Goal: Share content: Share content

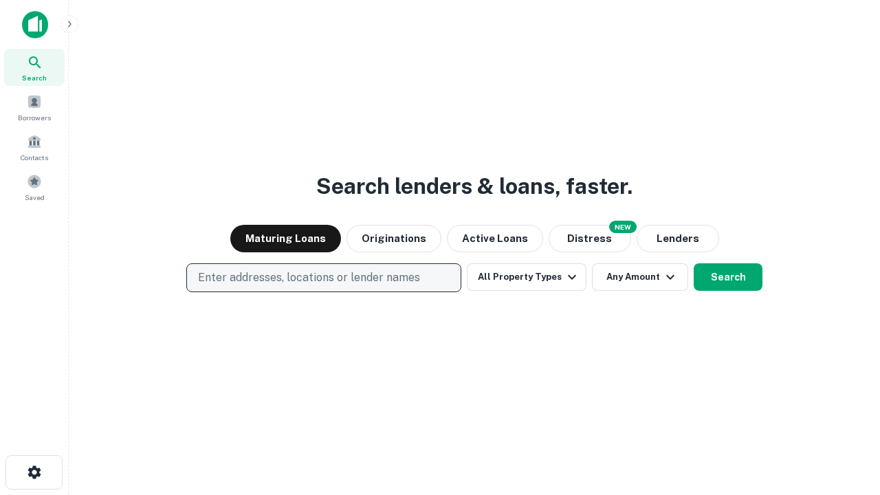
click at [323, 278] on p "Enter addresses, locations or lender names" at bounding box center [309, 278] width 222 height 17
type input "**********"
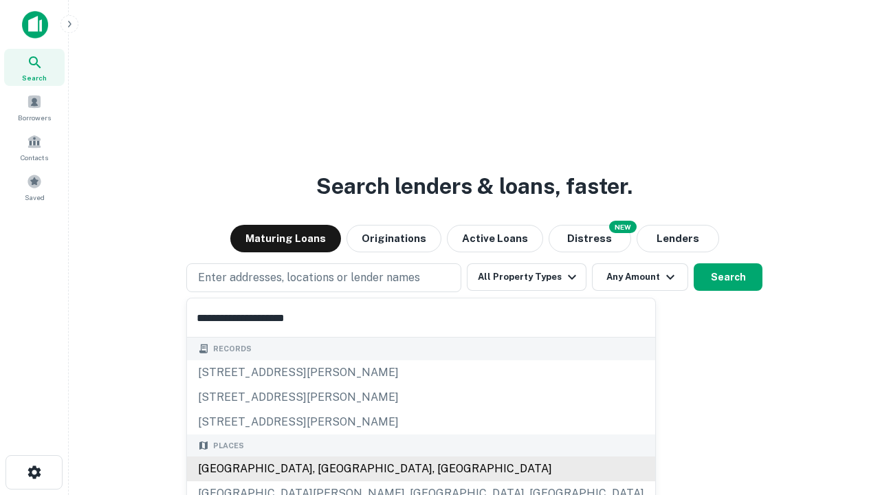
click at [329, 469] on div "Santa Monica, CA, USA" at bounding box center [421, 469] width 468 height 25
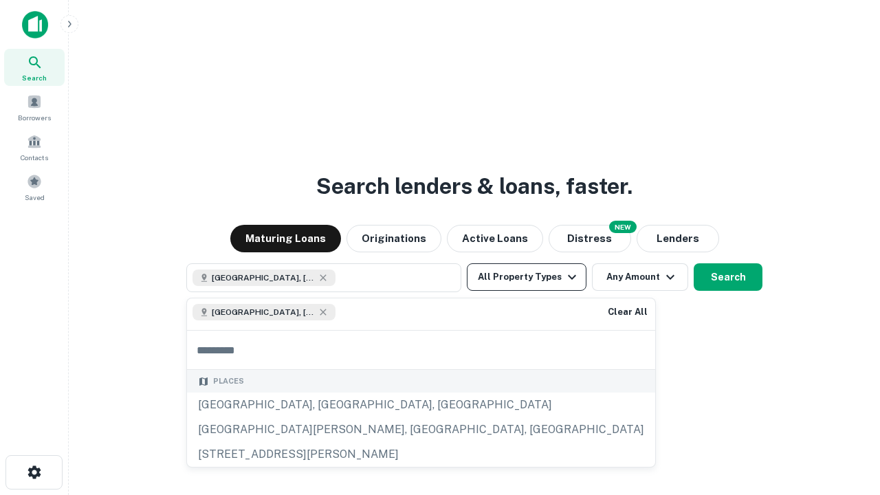
click at [527, 277] on button "All Property Types" at bounding box center [527, 277] width 120 height 28
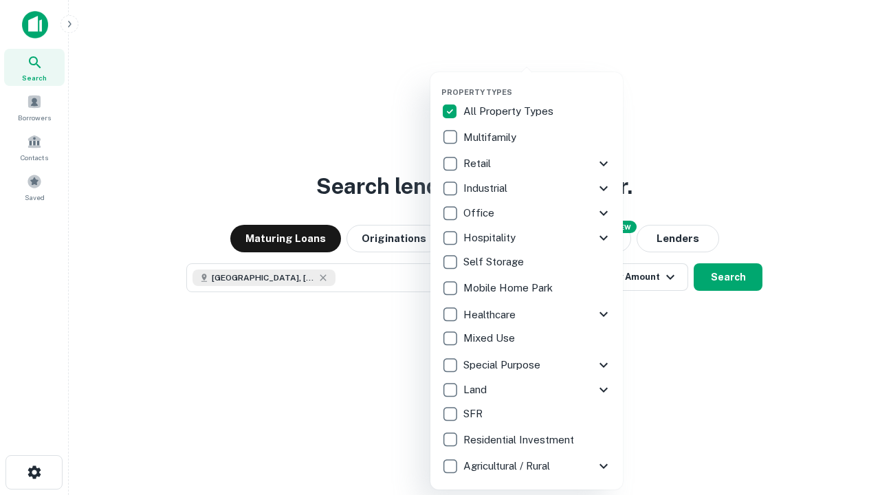
click at [538, 83] on button "button" at bounding box center [538, 83] width 193 height 1
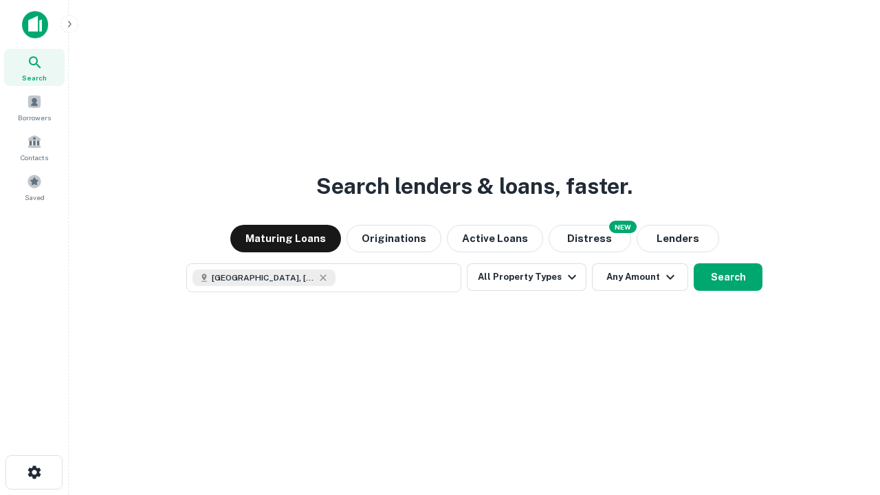
scroll to position [22, 0]
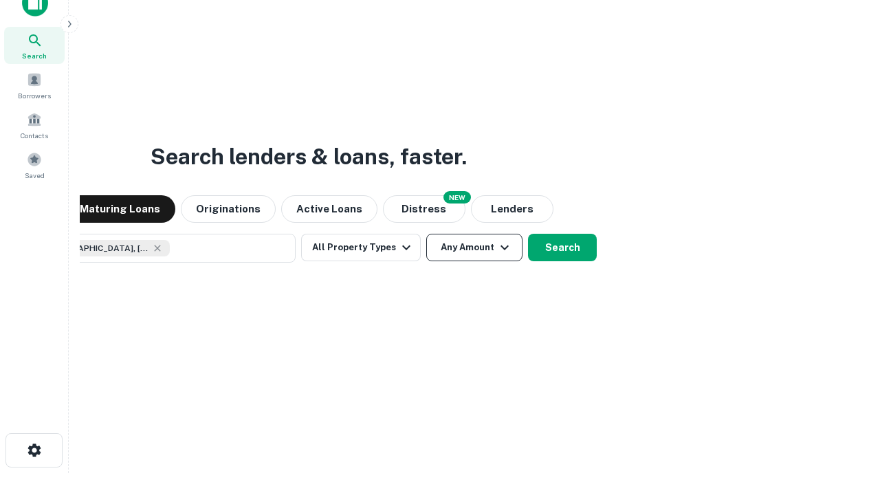
click at [426, 234] on button "Any Amount" at bounding box center [474, 248] width 96 height 28
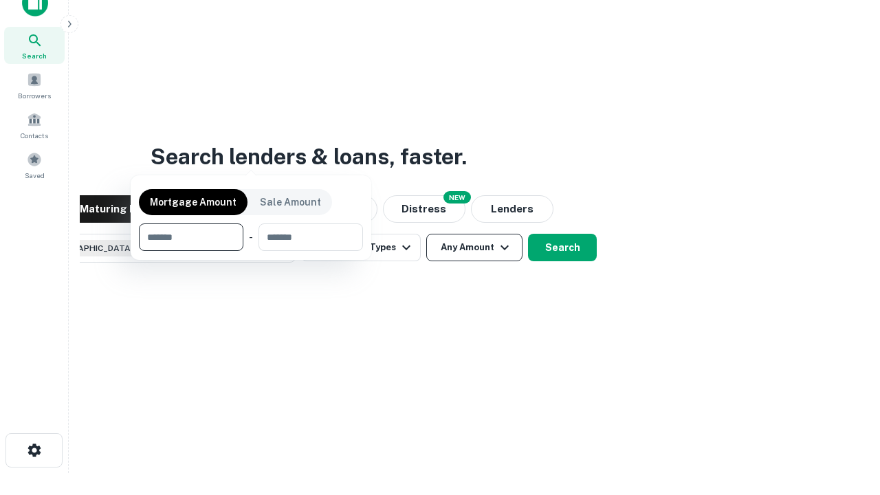
scroll to position [99, 389]
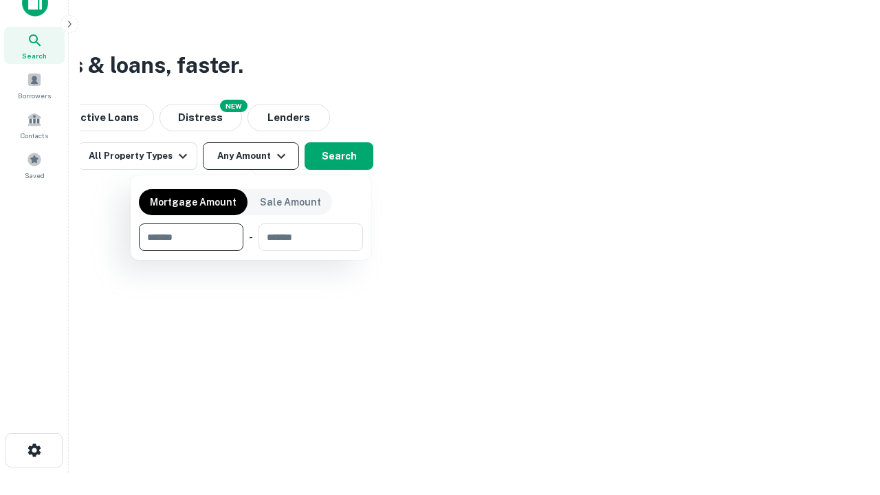
type input "*******"
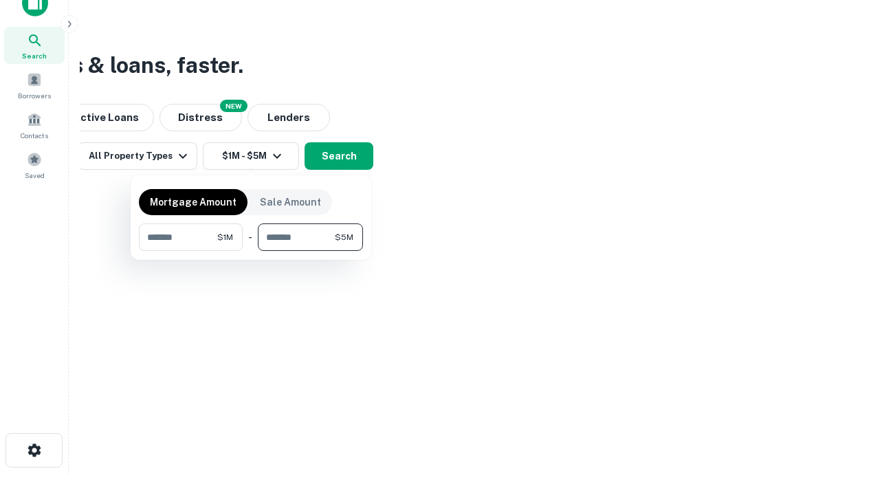
type input "*******"
click at [251, 251] on button "button" at bounding box center [251, 251] width 224 height 1
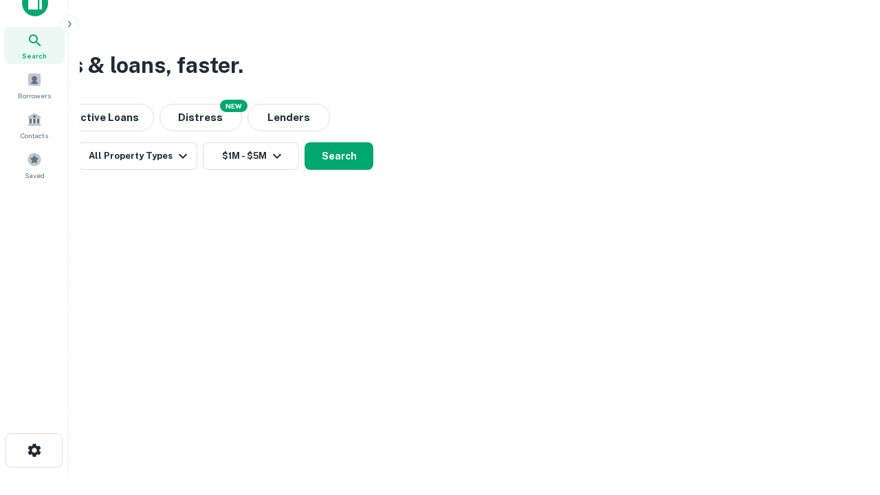
scroll to position [22, 0]
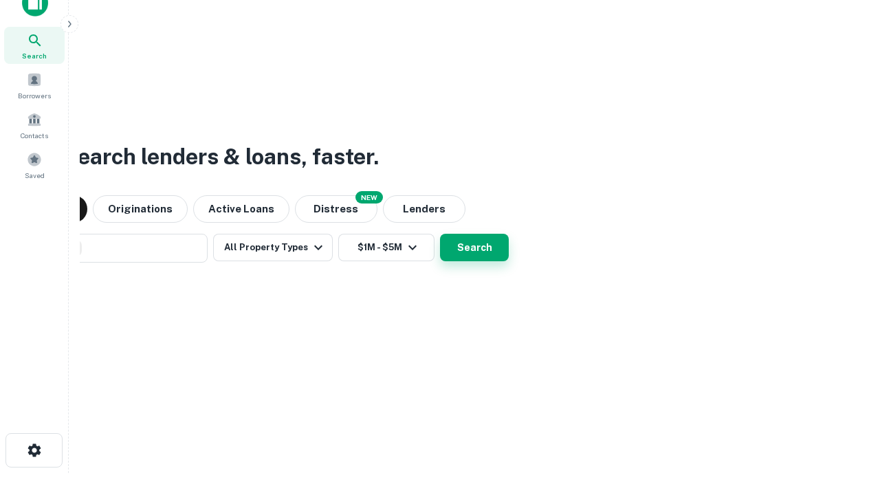
click at [440, 234] on button "Search" at bounding box center [474, 248] width 69 height 28
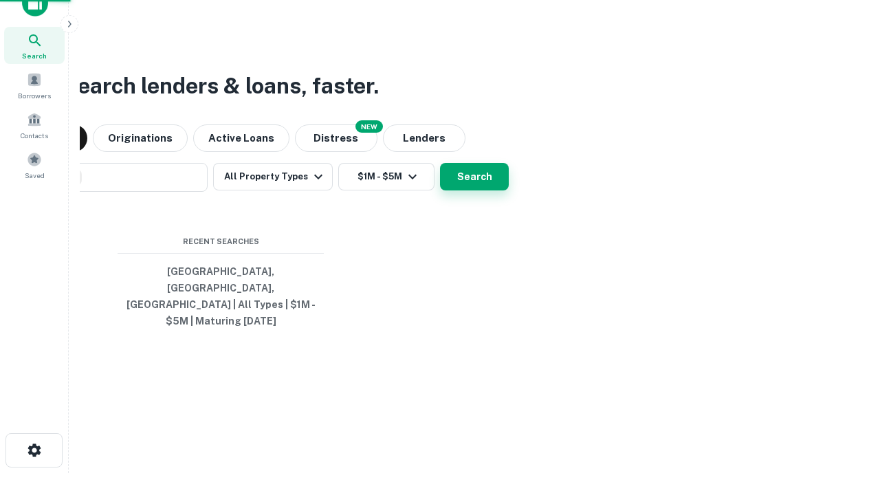
scroll to position [45, 389]
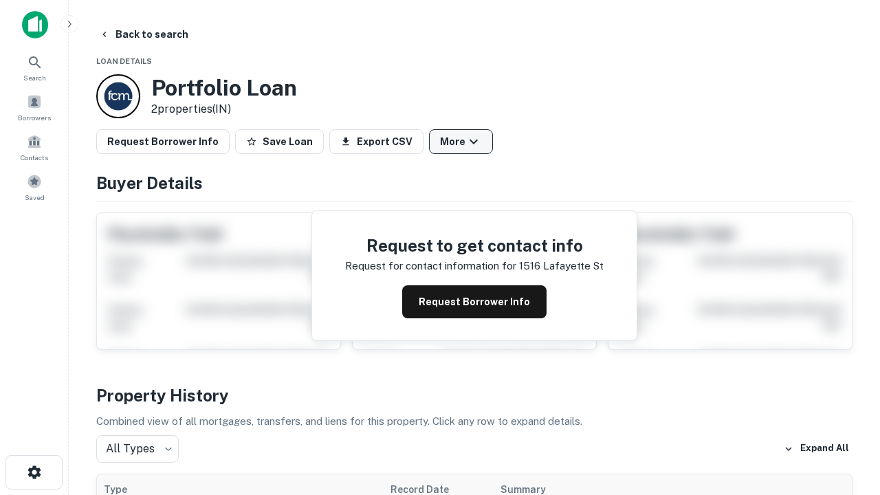
click at [461, 142] on button "More" at bounding box center [461, 141] width 64 height 25
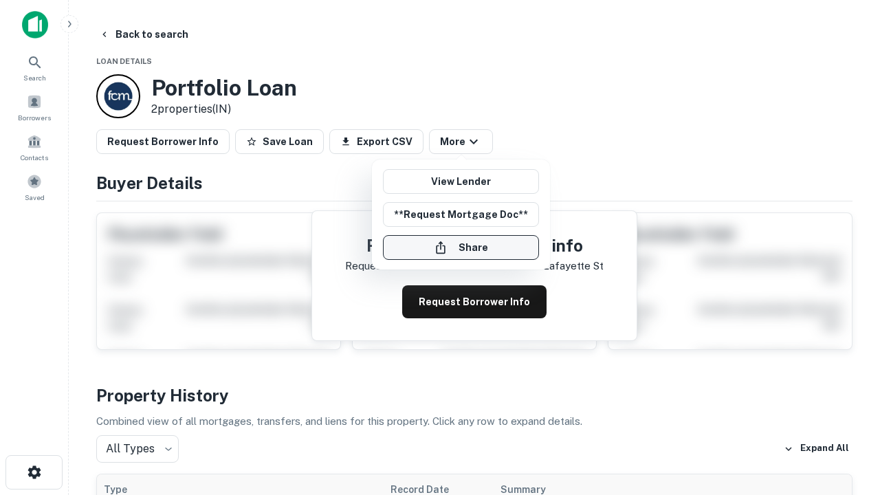
click at [461, 248] on button "Share" at bounding box center [461, 247] width 156 height 25
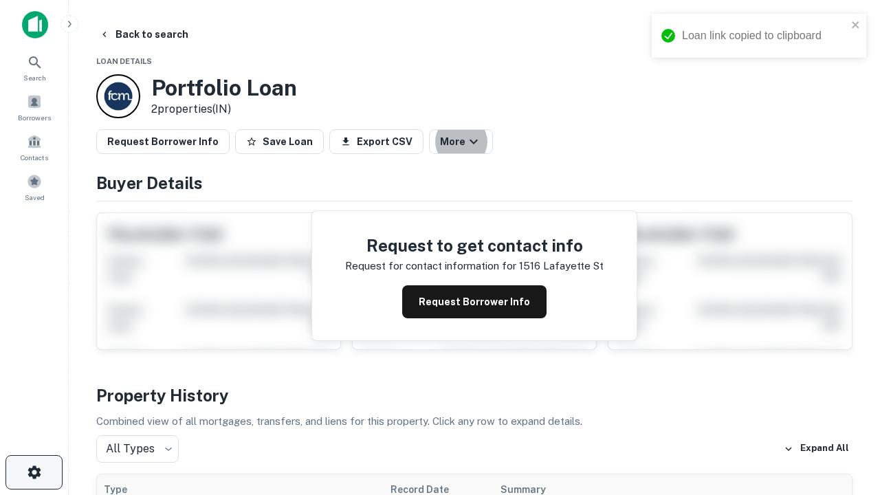
click at [34, 473] on icon "button" at bounding box center [34, 472] width 17 height 17
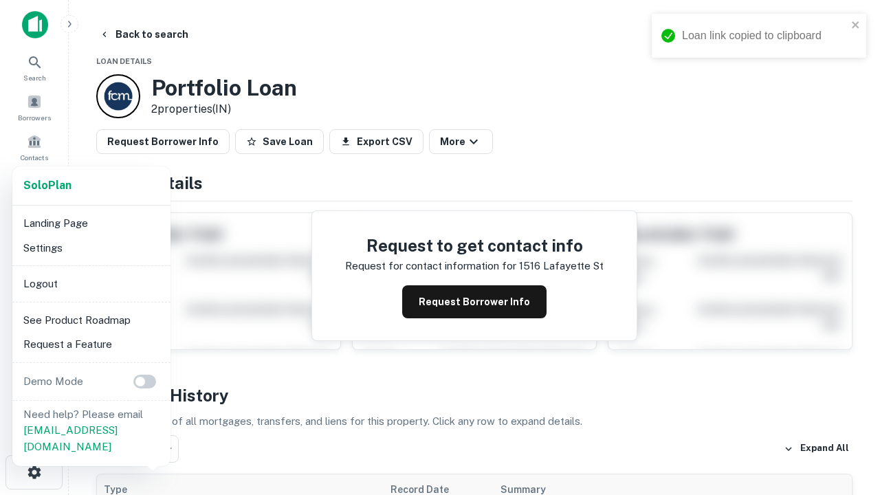
click at [91, 283] on li "Logout" at bounding box center [91, 284] width 147 height 25
